Goal: Navigation & Orientation: Find specific page/section

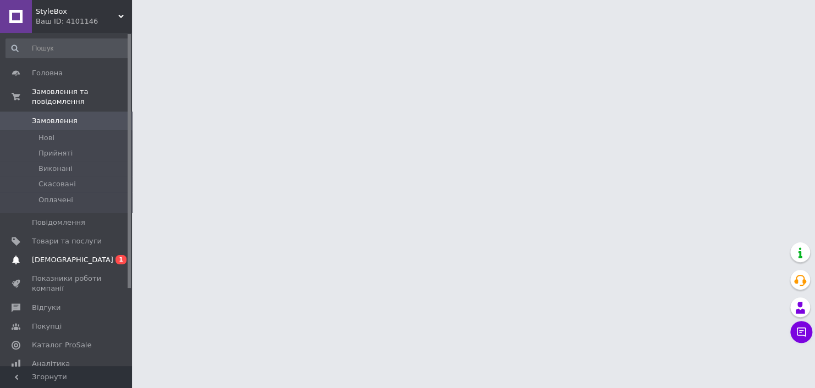
click at [49, 251] on link "Сповіщення 0 1" at bounding box center [67, 260] width 135 height 19
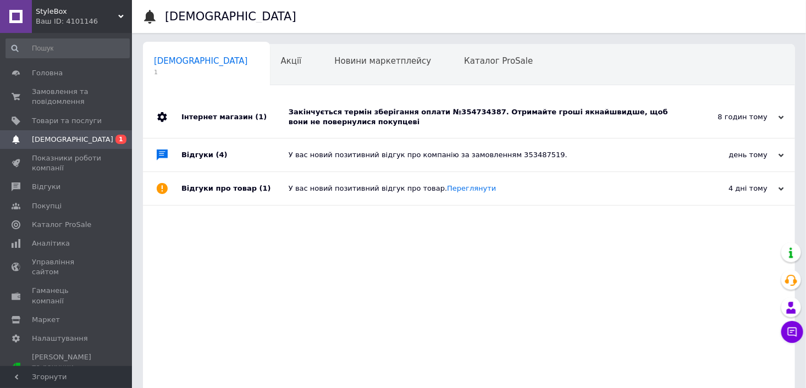
click at [283, 109] on div "Інтернет магазин (1)" at bounding box center [234, 117] width 107 height 42
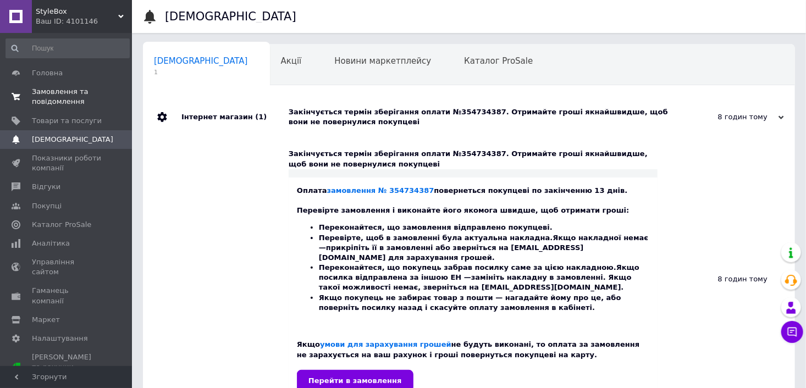
click at [87, 104] on span "Замовлення та повідомлення" at bounding box center [67, 97] width 70 height 20
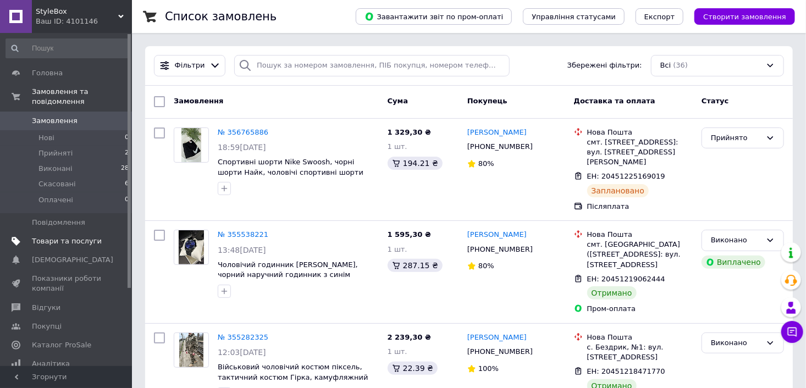
click at [80, 236] on span "Товари та послуги" at bounding box center [67, 241] width 70 height 10
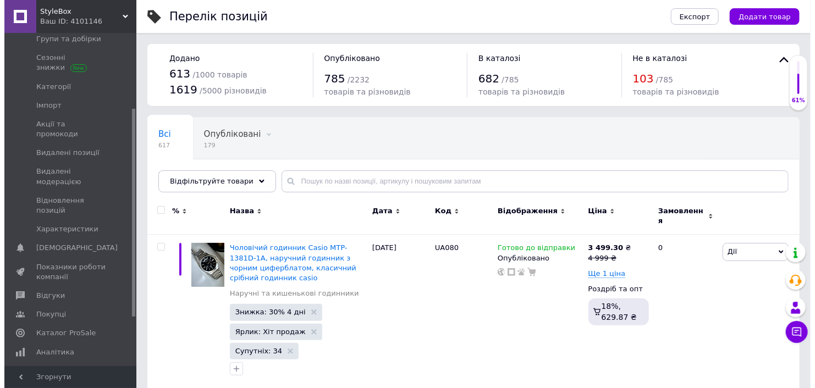
scroll to position [120, 0]
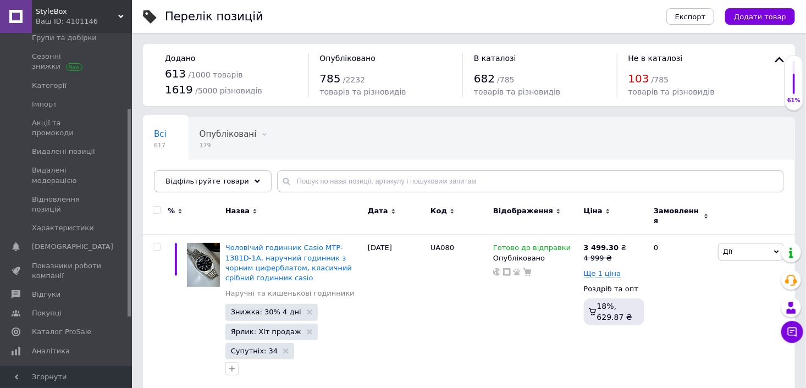
drag, startPoint x: 129, startPoint y: 233, endPoint x: 139, endPoint y: 307, distance: 75.4
click at [82, 346] on span "Аналітика" at bounding box center [67, 351] width 70 height 10
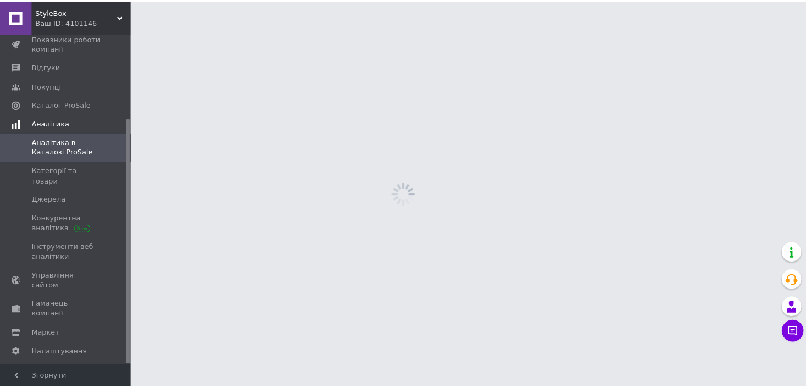
scroll to position [114, 0]
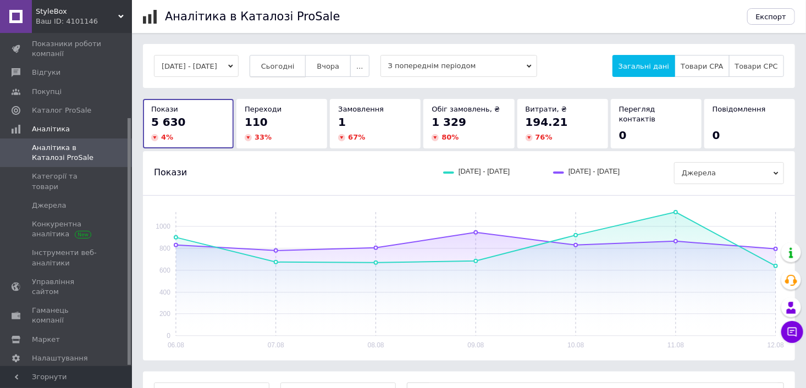
click at [286, 66] on span "Сьогодні" at bounding box center [278, 66] width 34 height 8
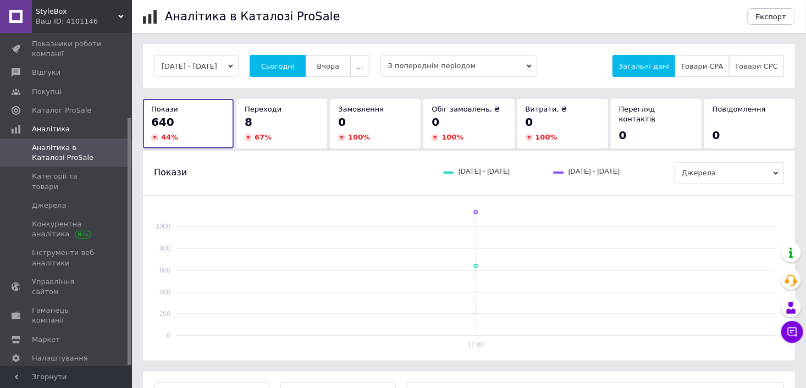
click at [118, 16] on icon at bounding box center [120, 16] width 5 height 5
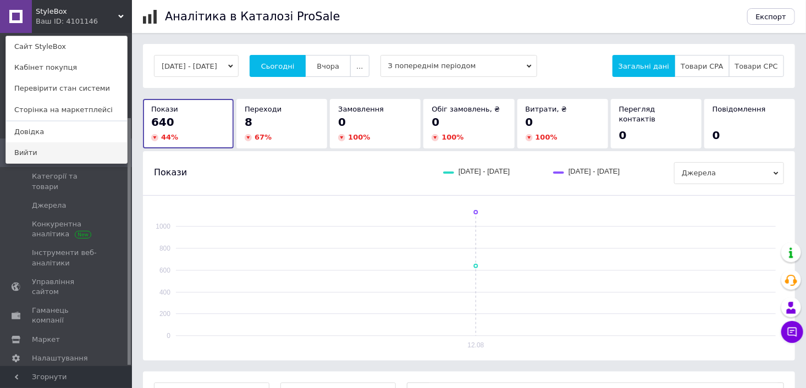
click at [113, 145] on link "Вийти" at bounding box center [66, 152] width 121 height 21
